Goal: Find specific page/section: Find specific page/section

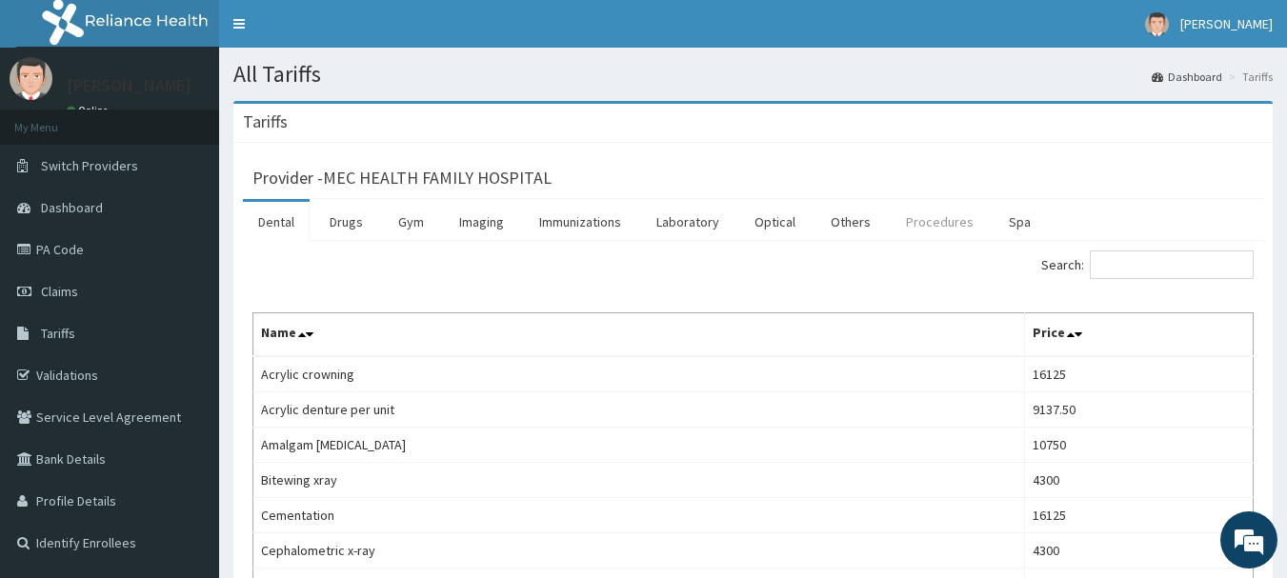
click at [951, 217] on link "Procedures" at bounding box center [940, 222] width 98 height 40
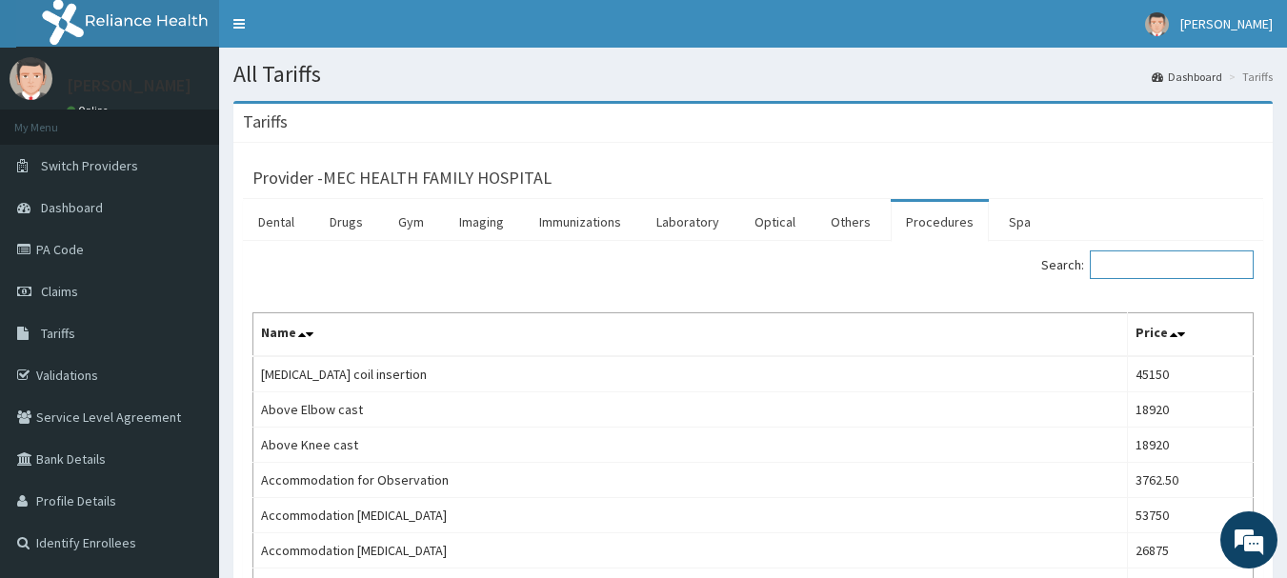
click at [1155, 273] on input "Search:" at bounding box center [1172, 265] width 164 height 29
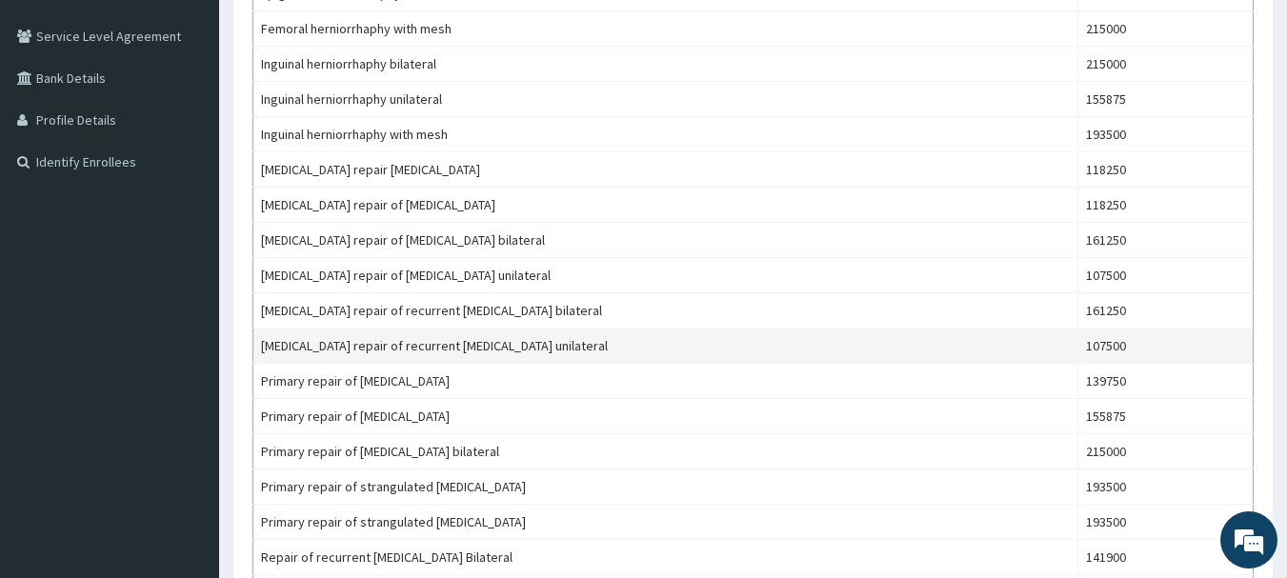
scroll to position [377, 0]
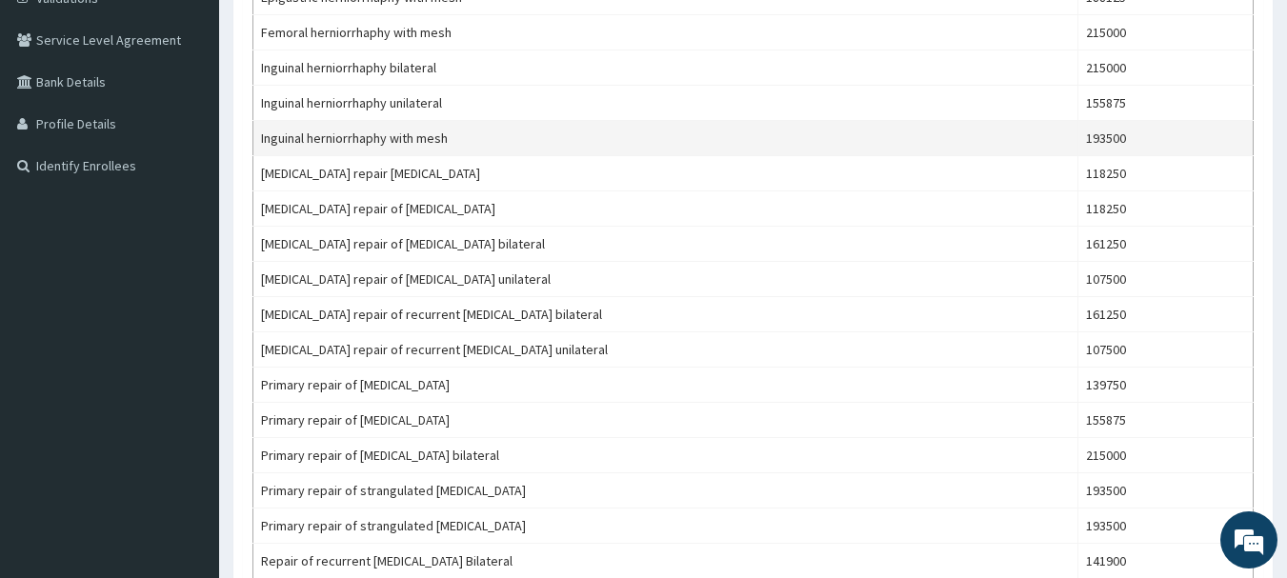
drag, startPoint x: 352, startPoint y: 547, endPoint x: 799, endPoint y: 133, distance: 609.5
click at [799, 133] on td "Inguinal herniorrhaphy with mesh" at bounding box center [665, 138] width 825 height 35
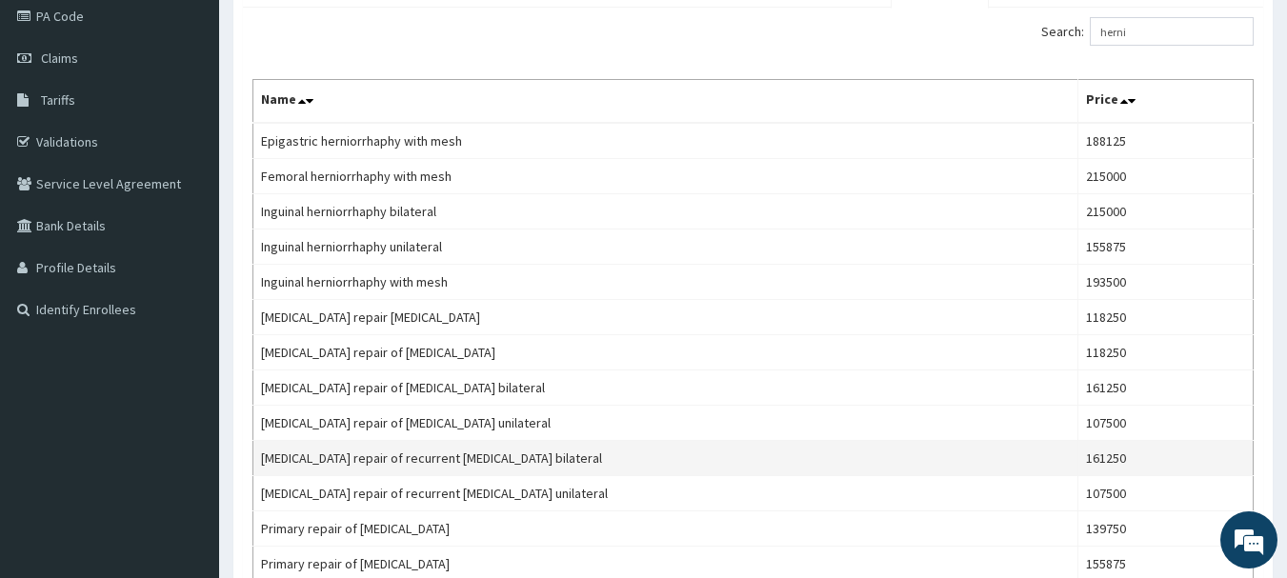
scroll to position [187, 0]
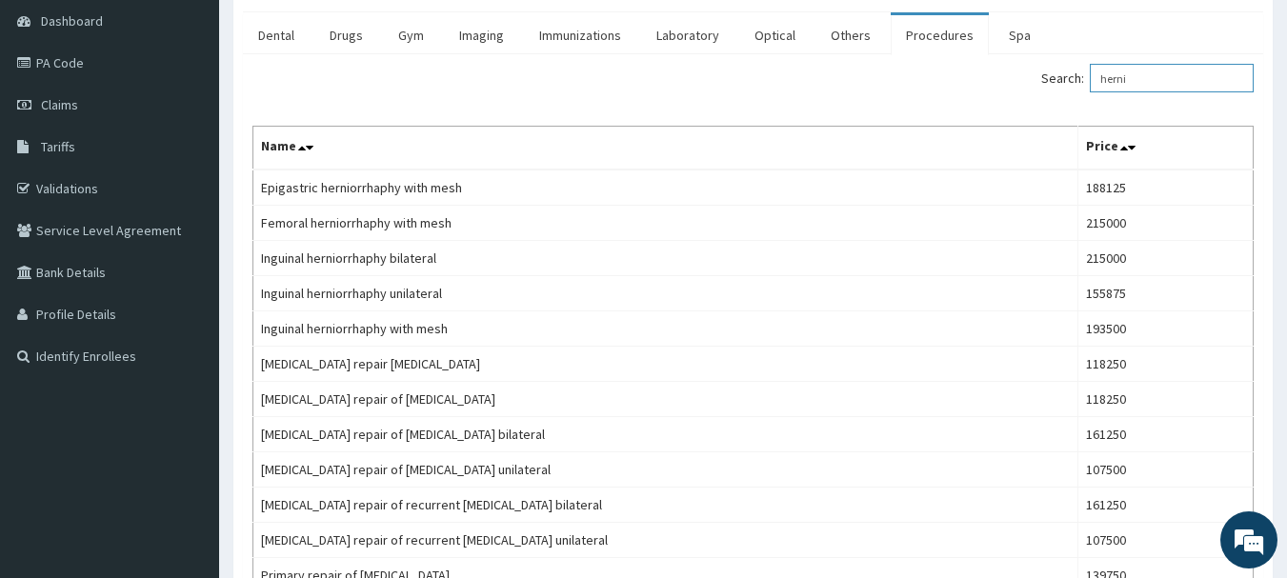
click at [1113, 80] on input "herni" at bounding box center [1172, 78] width 164 height 29
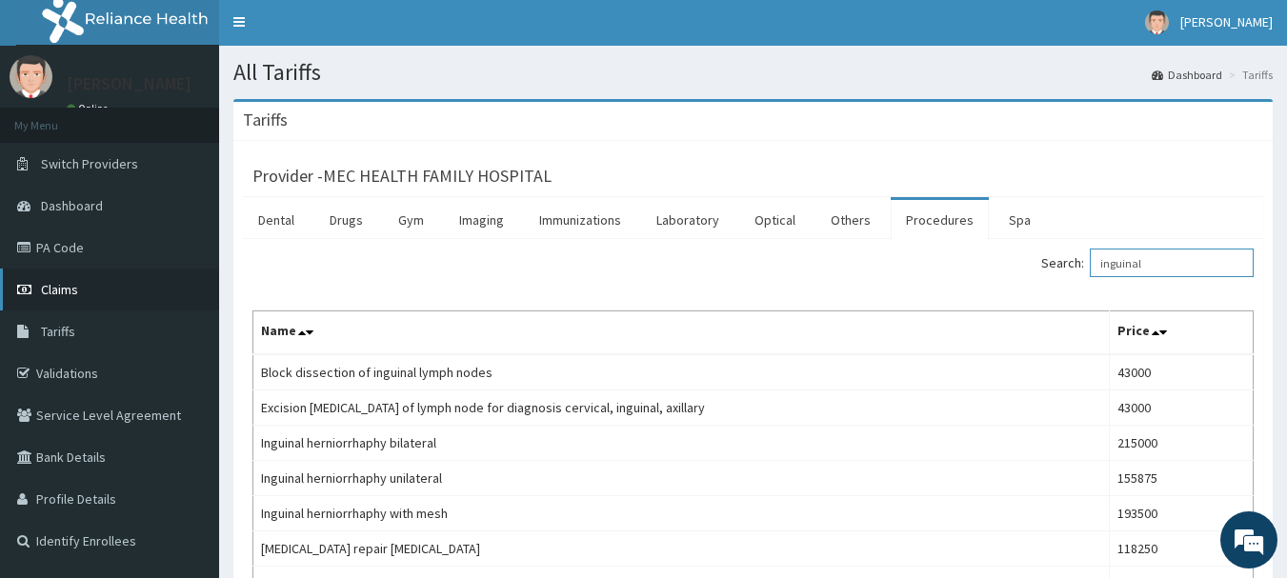
scroll to position [0, 0]
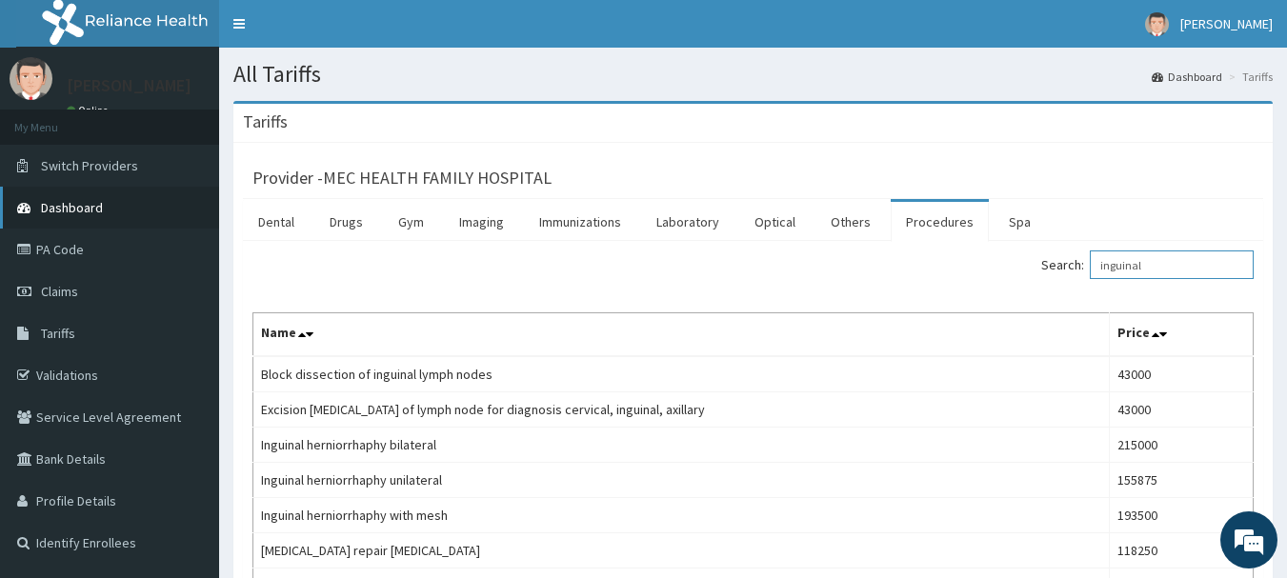
type input "inguinal"
click at [107, 207] on link "Dashboard" at bounding box center [109, 208] width 219 height 42
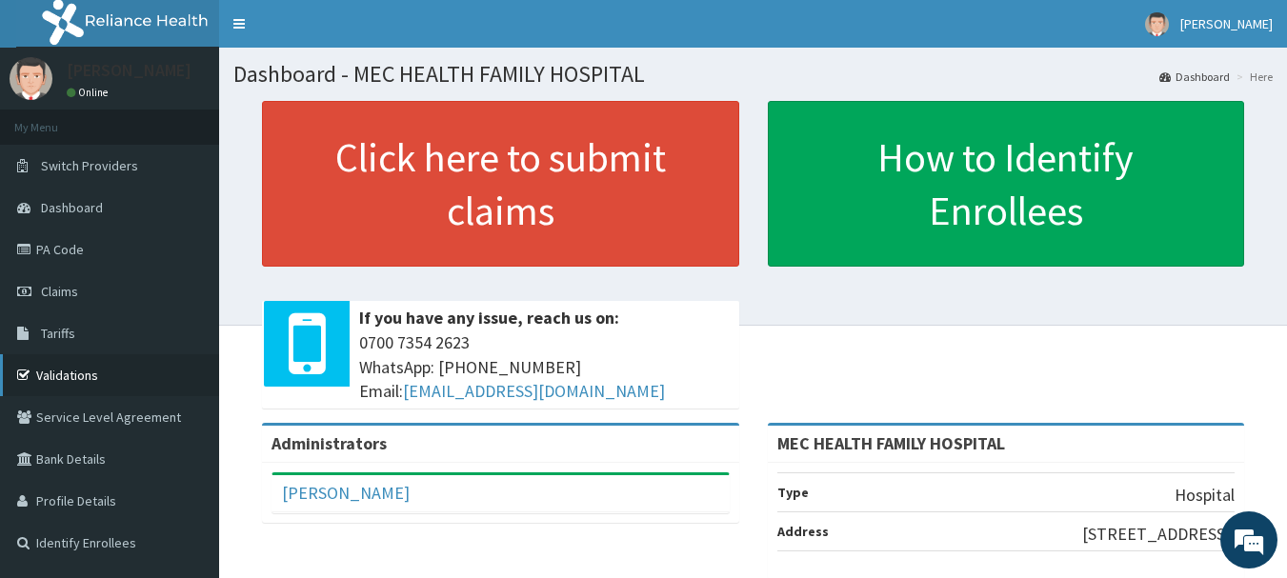
click at [89, 373] on link "Validations" at bounding box center [109, 375] width 219 height 42
